Goal: Task Accomplishment & Management: Manage account settings

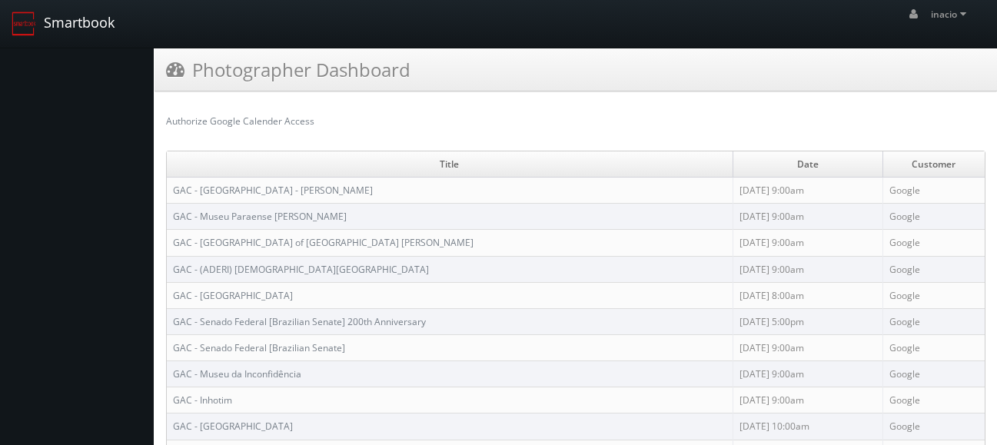
click at [84, 24] on link "Smartbook" at bounding box center [63, 24] width 126 height 48
click at [962, 19] on span "inacio" at bounding box center [951, 14] width 40 height 13
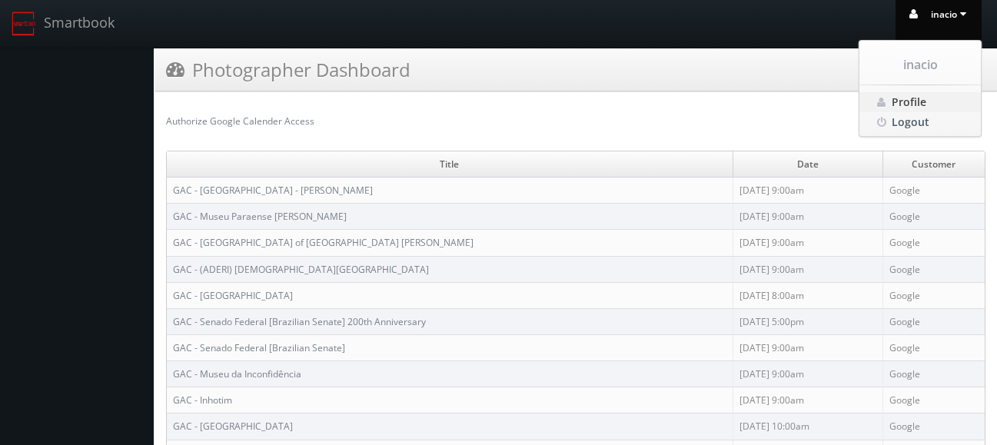
click at [909, 101] on span "Profile" at bounding box center [909, 102] width 35 height 15
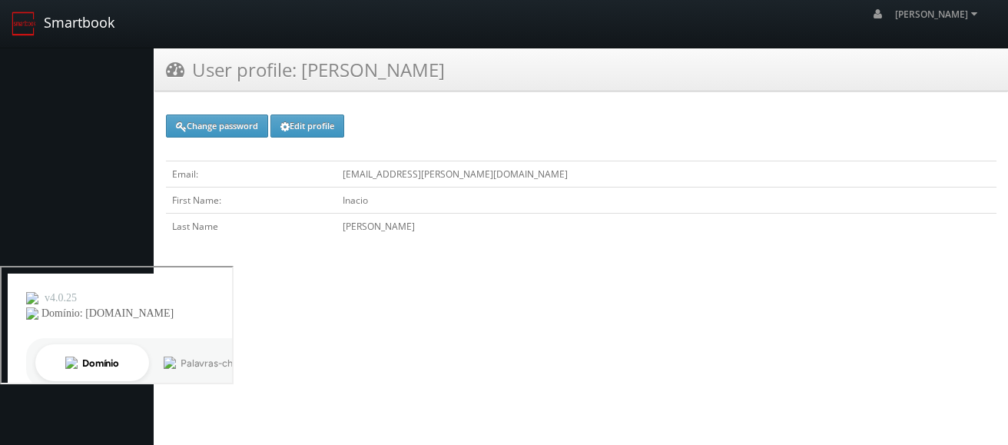
click at [17, 28] on img at bounding box center [24, 24] width 25 height 25
